Goal: Task Accomplishment & Management: Manage account settings

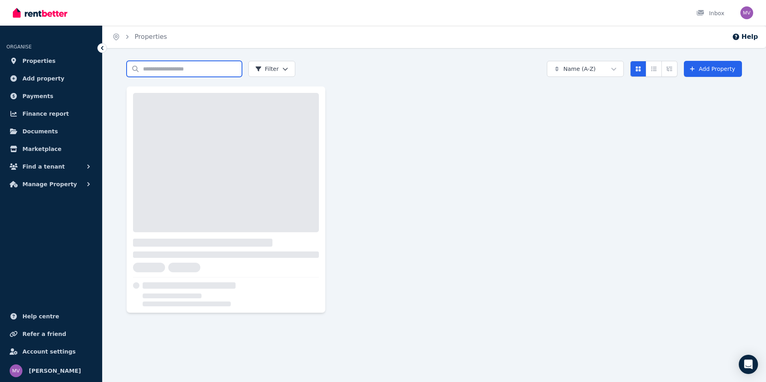
click at [152, 68] on input "Search properties" at bounding box center [184, 69] width 115 height 16
type input "****"
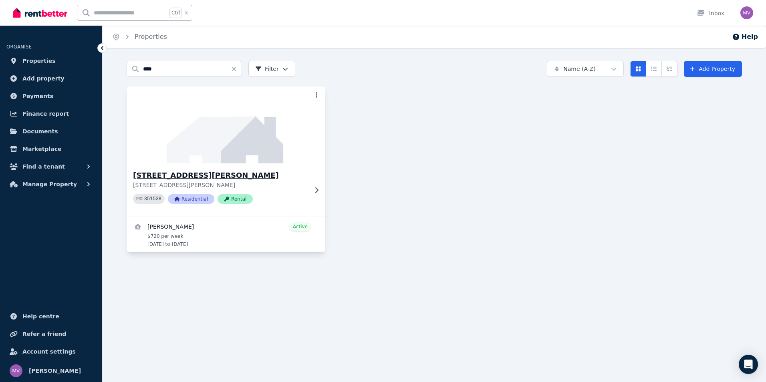
click at [185, 174] on h3 "[STREET_ADDRESS][PERSON_NAME]" at bounding box center [220, 175] width 175 height 11
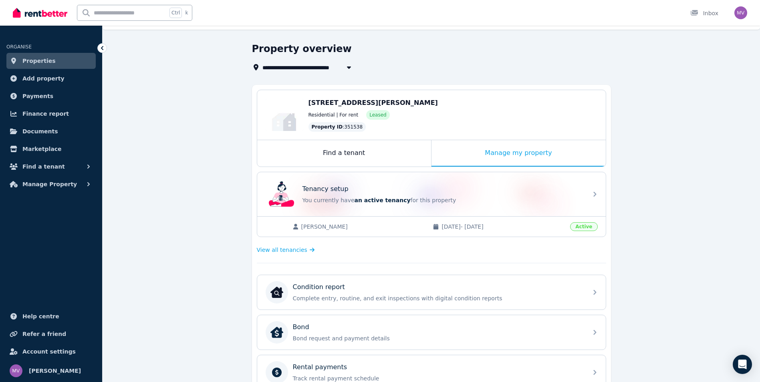
scroll to position [50, 0]
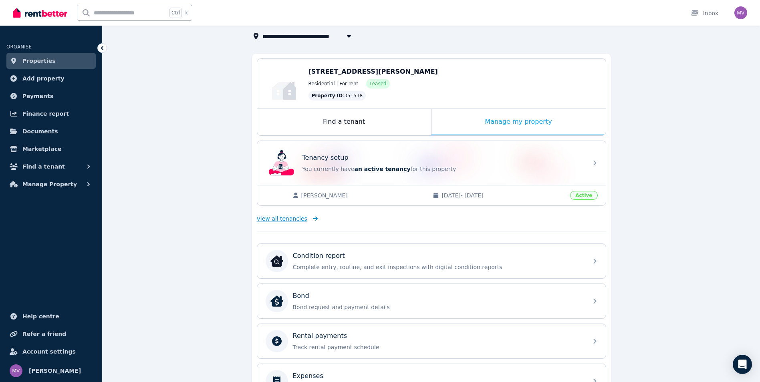
click at [290, 222] on span "View all tenancies" at bounding box center [282, 219] width 50 height 8
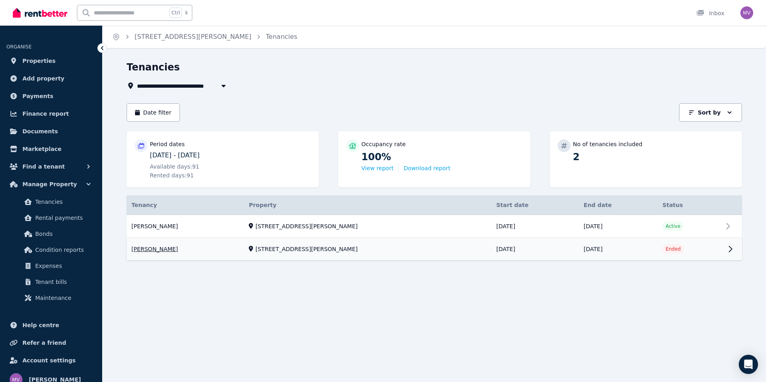
click at [137, 250] on link "View property details" at bounding box center [434, 249] width 615 height 22
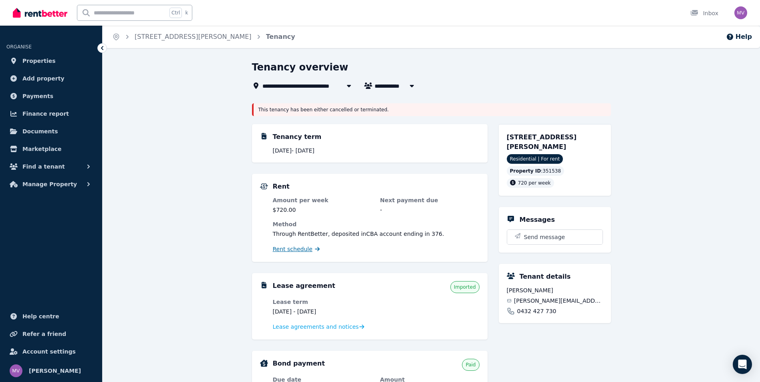
click at [294, 251] on span "Rent schedule" at bounding box center [293, 249] width 40 height 8
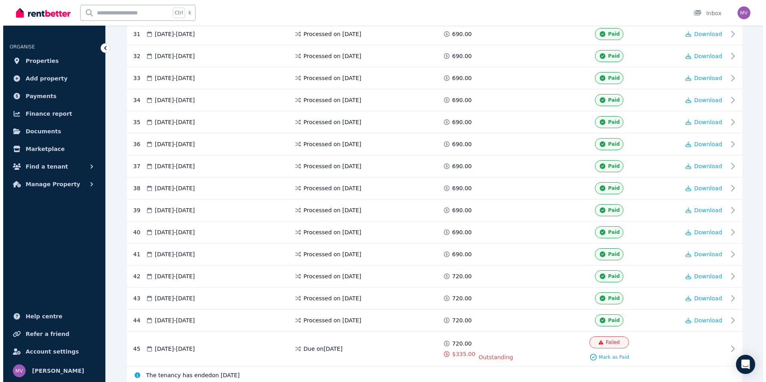
scroll to position [852, 0]
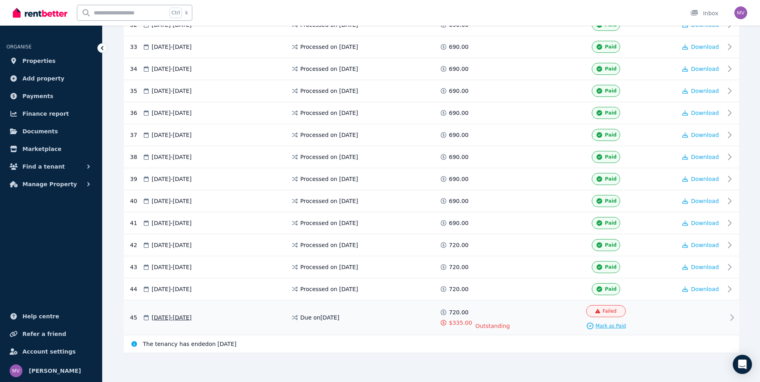
click at [601, 325] on span "Mark as Paid" at bounding box center [611, 326] width 30 height 6
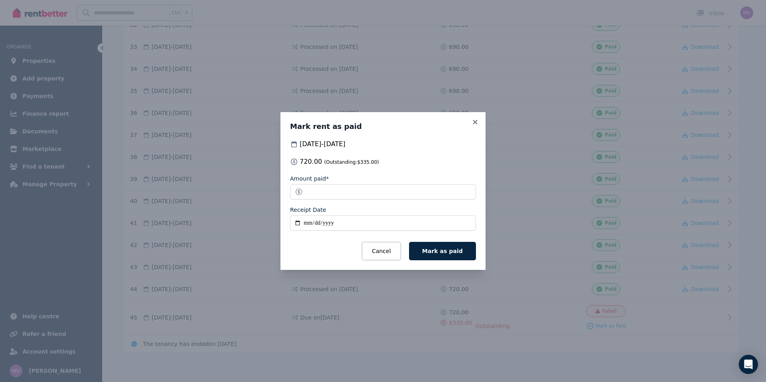
click at [300, 223] on input "Receipt Date" at bounding box center [383, 223] width 186 height 15
type input "**********"
click at [444, 253] on span "Mark as paid" at bounding box center [442, 251] width 40 height 6
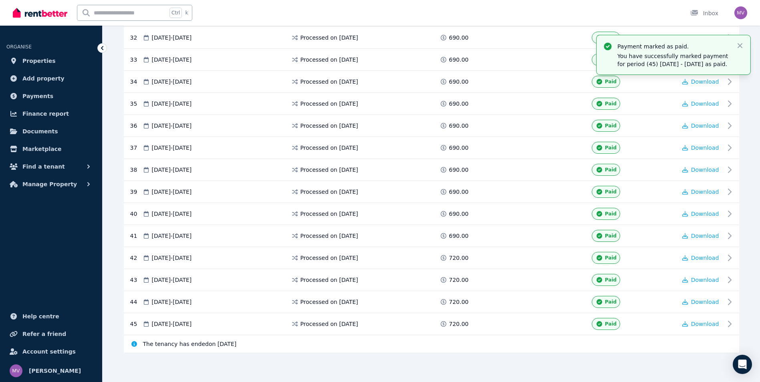
scroll to position [827, 0]
click at [741, 47] on icon "button" at bounding box center [740, 46] width 8 height 8
